Goal: Navigation & Orientation: Find specific page/section

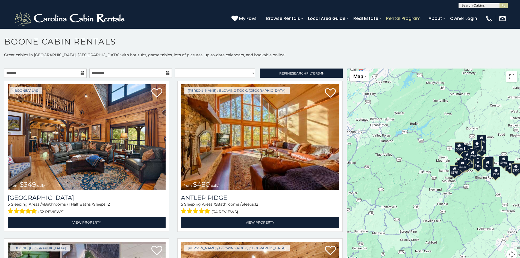
scroll to position [3, 0]
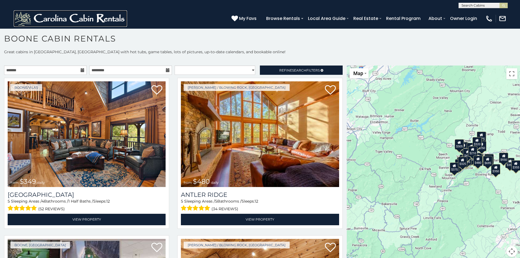
click at [36, 15] on img at bounding box center [70, 18] width 113 height 16
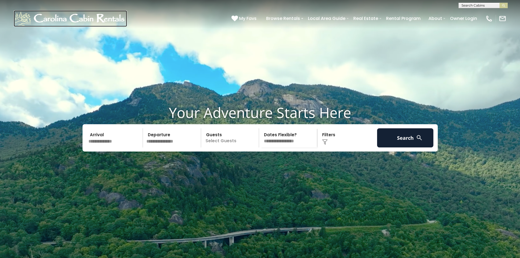
click at [45, 14] on img at bounding box center [70, 18] width 113 height 16
click at [391, 15] on link "Rental Program" at bounding box center [403, 19] width 40 height 10
